Goal: Book appointment/travel/reservation

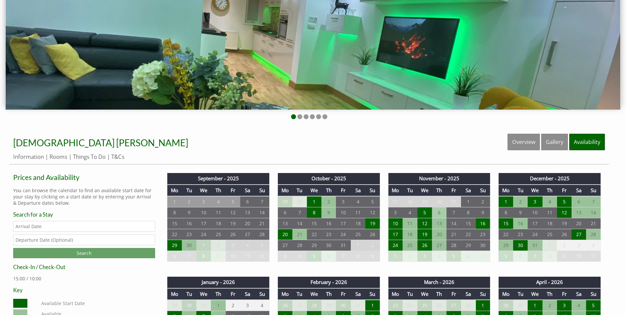
scroll to position [264, 0]
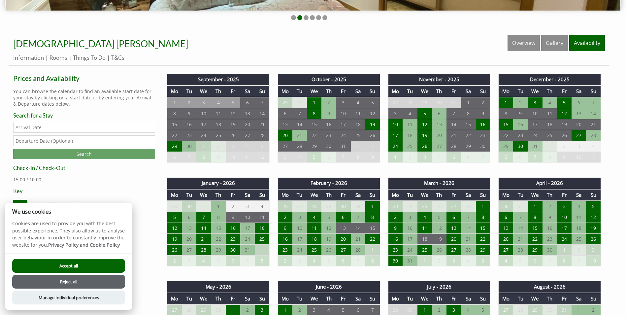
click at [534, 147] on td "31" at bounding box center [535, 146] width 15 height 11
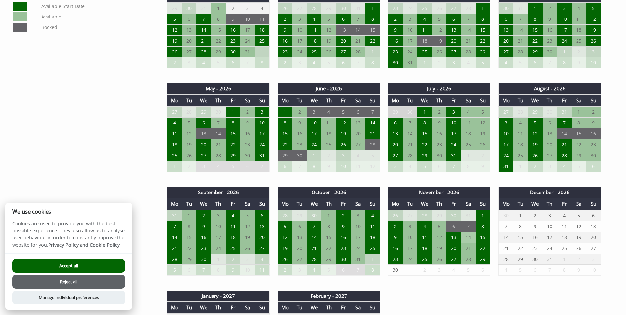
scroll to position [297, 0]
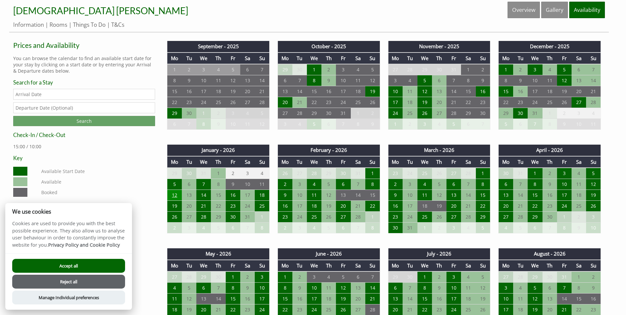
click at [175, 192] on td "12" at bounding box center [174, 195] width 15 height 11
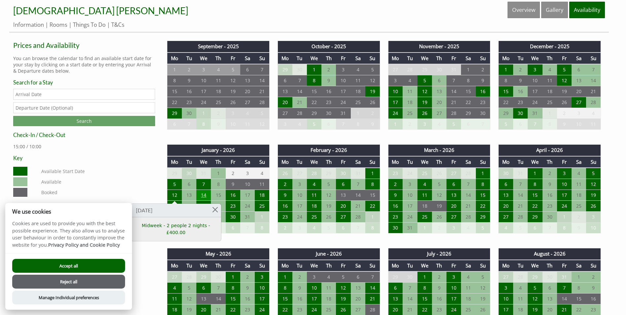
click at [204, 194] on td "14" at bounding box center [203, 195] width 15 height 11
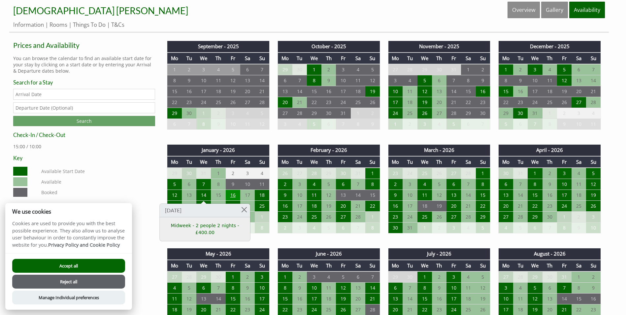
click at [229, 192] on td "16" at bounding box center [233, 195] width 15 height 11
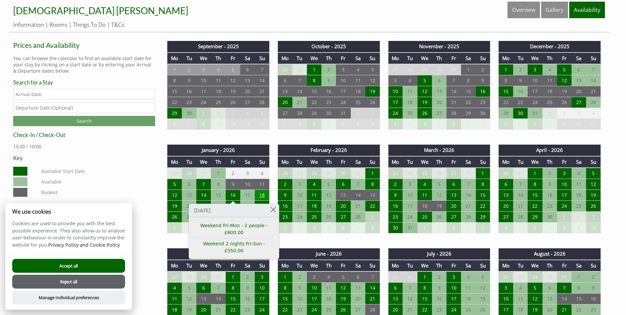
click at [265, 194] on td "18" at bounding box center [262, 195] width 15 height 11
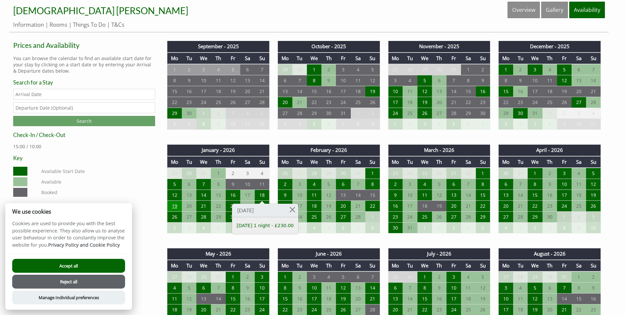
click at [176, 211] on td "19" at bounding box center [174, 206] width 15 height 11
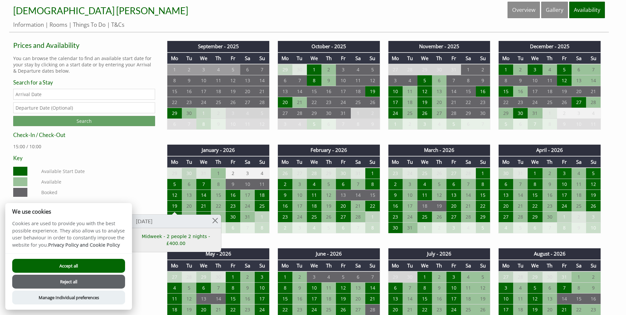
click at [137, 169] on dd "Available Start Date" at bounding box center [97, 171] width 114 height 9
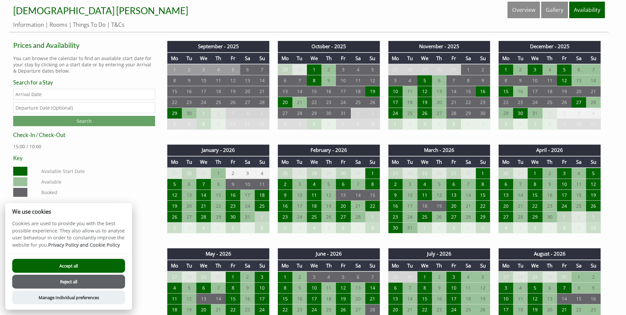
click at [99, 267] on button "Accept all" at bounding box center [68, 266] width 113 height 14
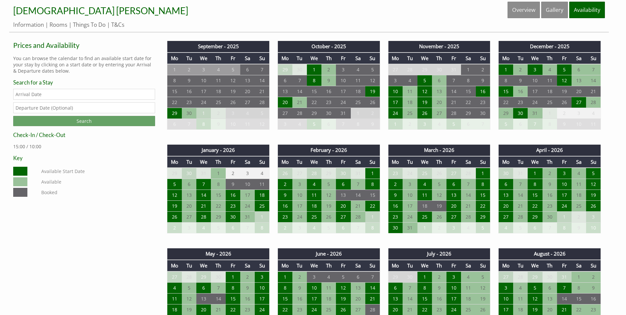
scroll to position [231, 0]
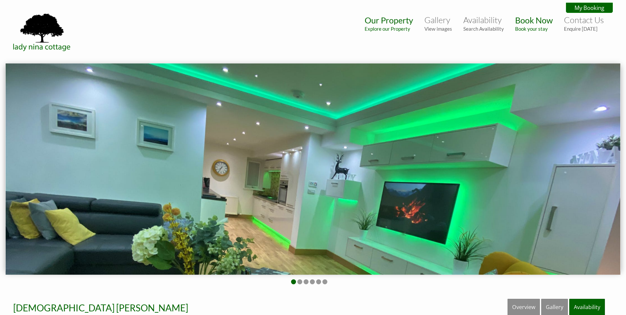
scroll to position [231, 0]
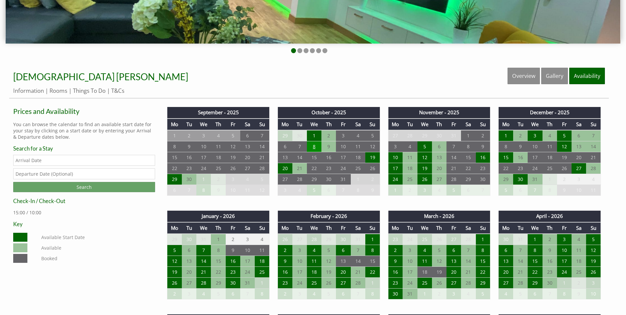
click at [312, 144] on td "8" at bounding box center [314, 146] width 15 height 11
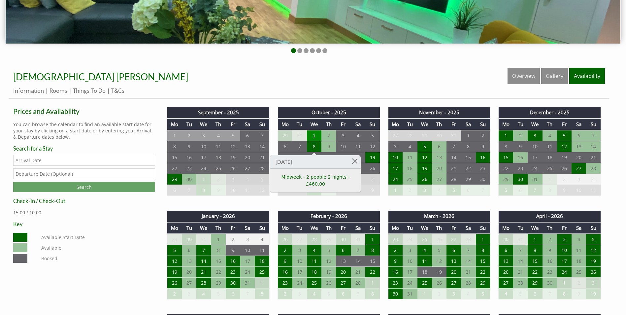
click at [314, 139] on td "1" at bounding box center [314, 135] width 15 height 11
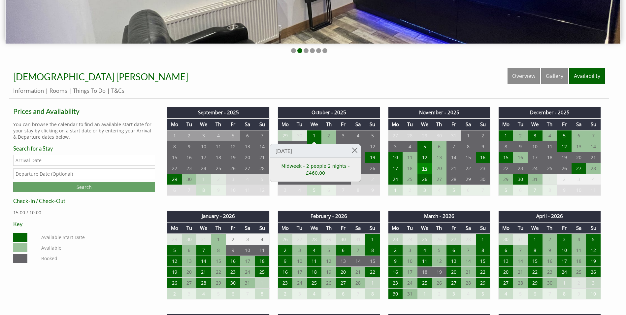
click at [424, 168] on td "19" at bounding box center [425, 168] width 15 height 11
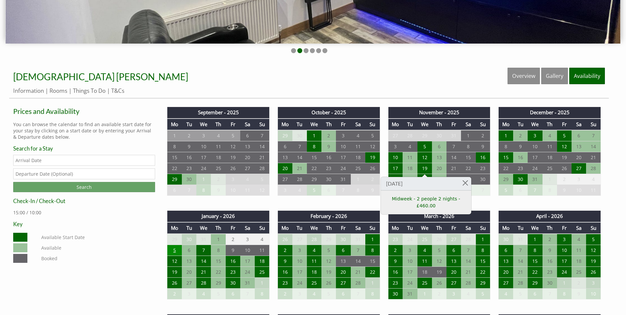
click at [177, 250] on td "5" at bounding box center [174, 250] width 15 height 11
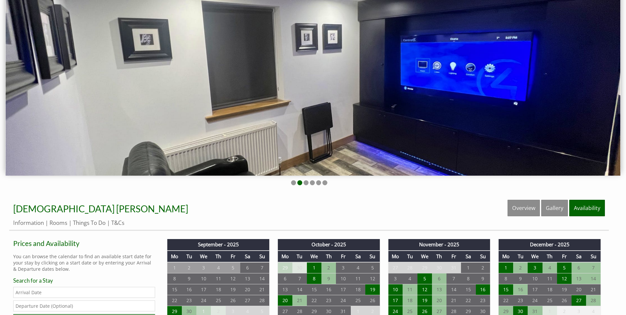
scroll to position [0, 0]
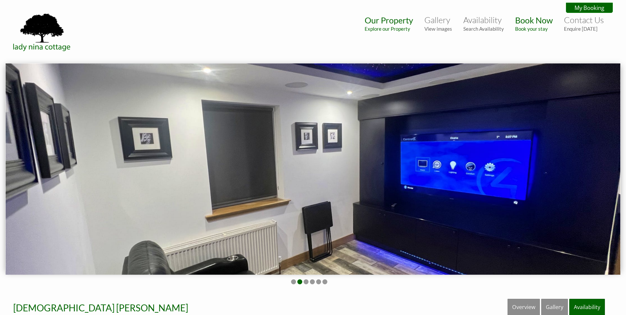
click at [303, 281] on ul at bounding box center [309, 282] width 600 height 6
click at [310, 281] on ul at bounding box center [309, 282] width 600 height 6
click at [307, 283] on li at bounding box center [306, 281] width 5 height 5
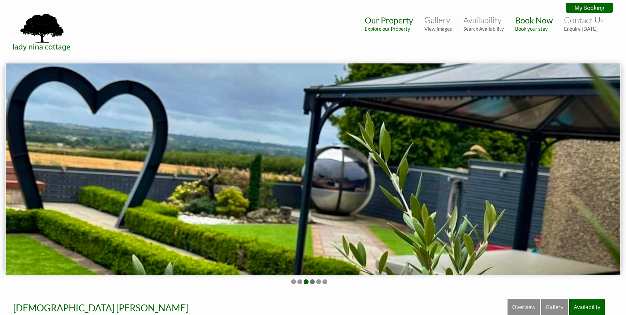
click at [312, 282] on li at bounding box center [312, 281] width 5 height 5
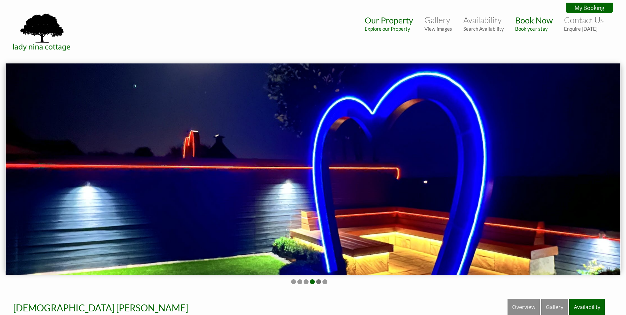
click at [317, 282] on li at bounding box center [318, 281] width 5 height 5
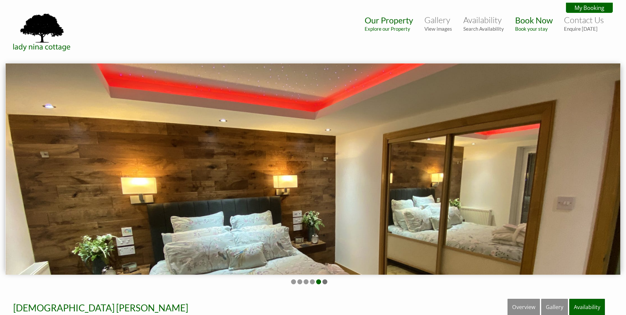
click at [325, 280] on li at bounding box center [325, 281] width 5 height 5
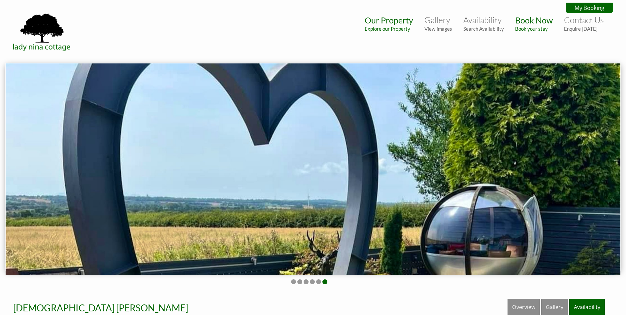
click at [290, 281] on ul at bounding box center [309, 282] width 600 height 6
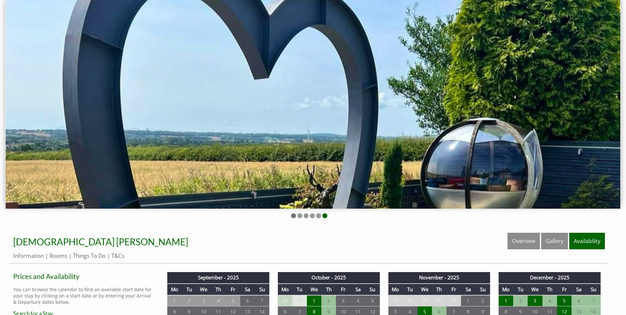
click at [294, 214] on li at bounding box center [293, 215] width 5 height 5
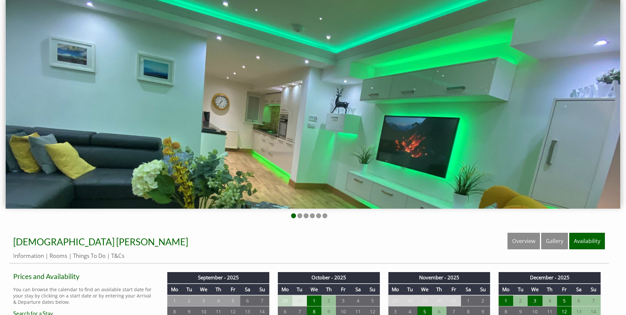
scroll to position [231, 0]
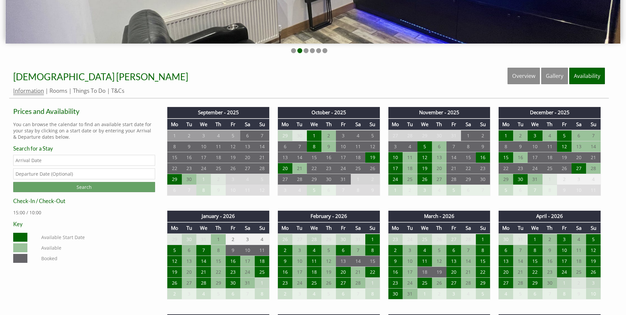
click at [24, 91] on link "Information" at bounding box center [28, 91] width 31 height 8
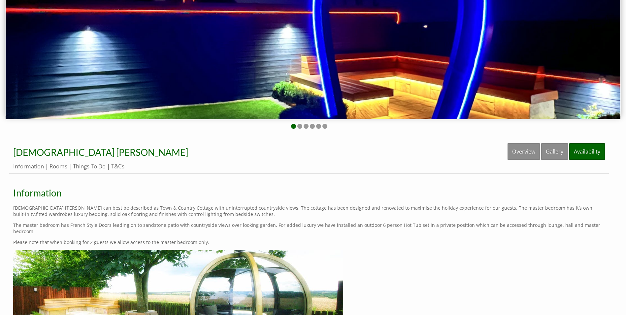
scroll to position [56, 0]
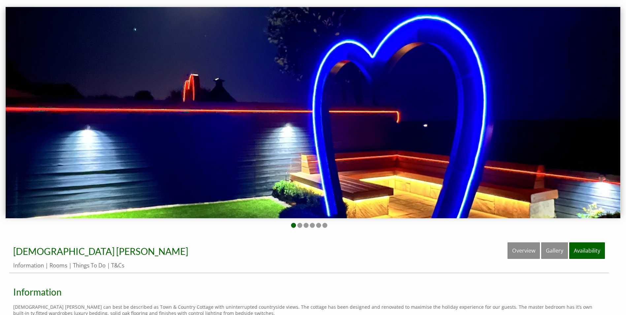
click at [297, 225] on ul at bounding box center [309, 226] width 600 height 6
click at [298, 226] on li at bounding box center [299, 225] width 5 height 5
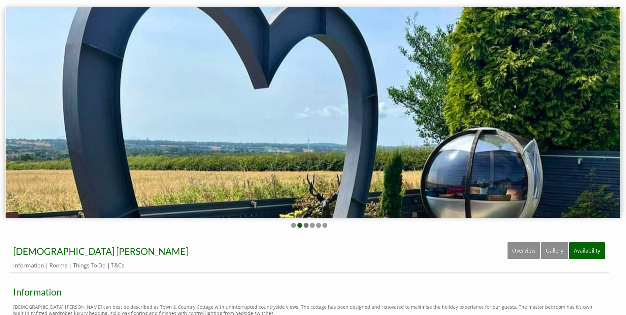
click at [307, 226] on li at bounding box center [306, 225] width 5 height 5
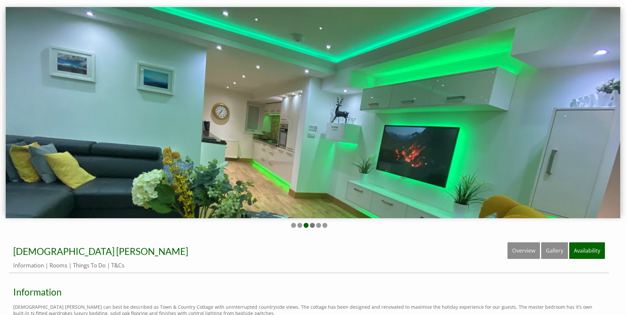
click at [314, 224] on li at bounding box center [312, 225] width 5 height 5
